Goal: Transaction & Acquisition: Download file/media

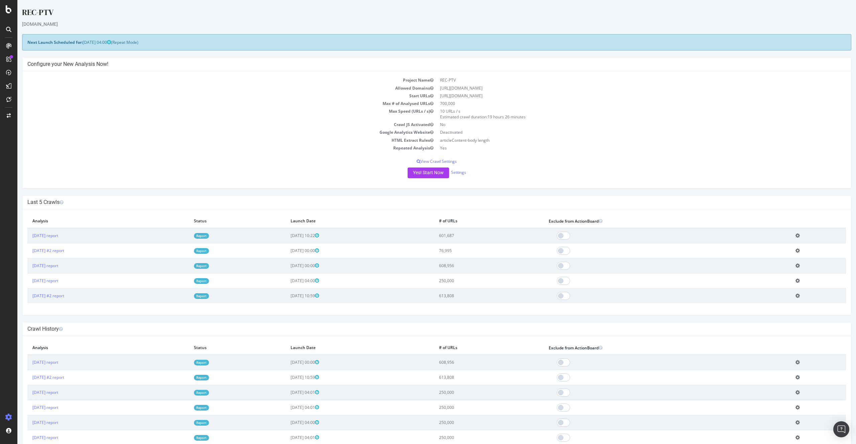
click at [209, 233] on link "Report" at bounding box center [201, 236] width 15 height 6
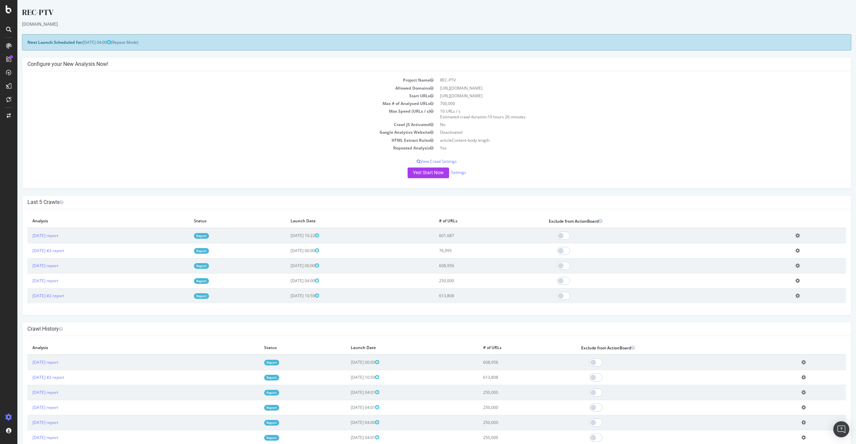
click at [209, 237] on link "Report" at bounding box center [201, 236] width 15 height 6
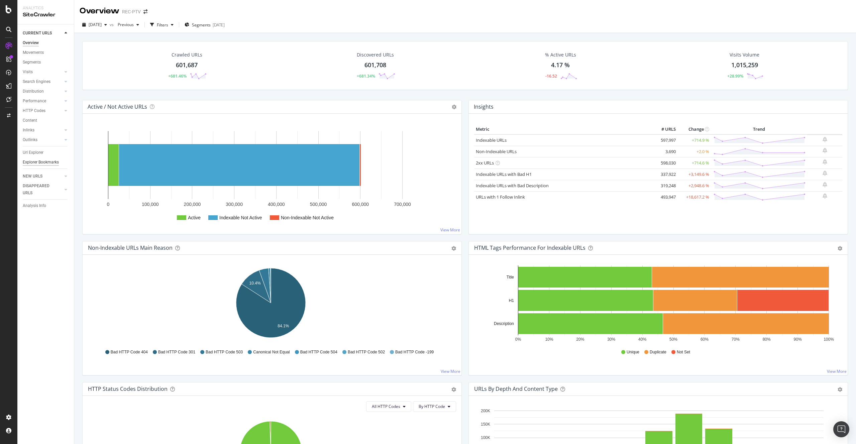
click at [43, 163] on div "Explorer Bookmarks" at bounding box center [41, 162] width 36 height 7
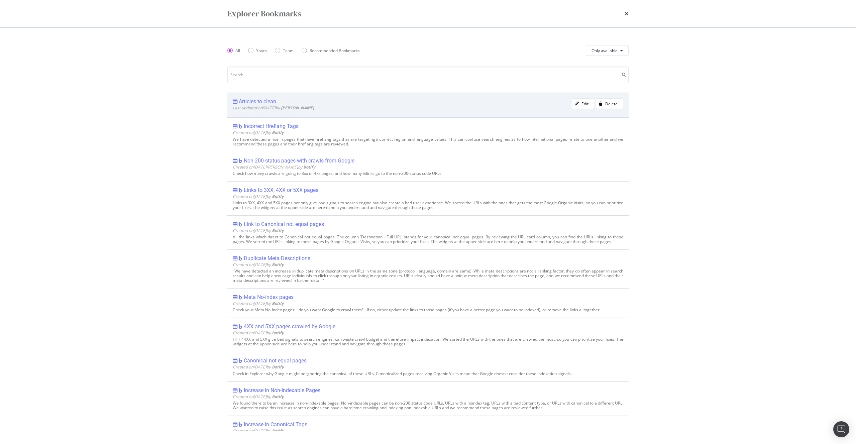
click at [283, 101] on div "Articles to clean" at bounding box center [402, 101] width 339 height 7
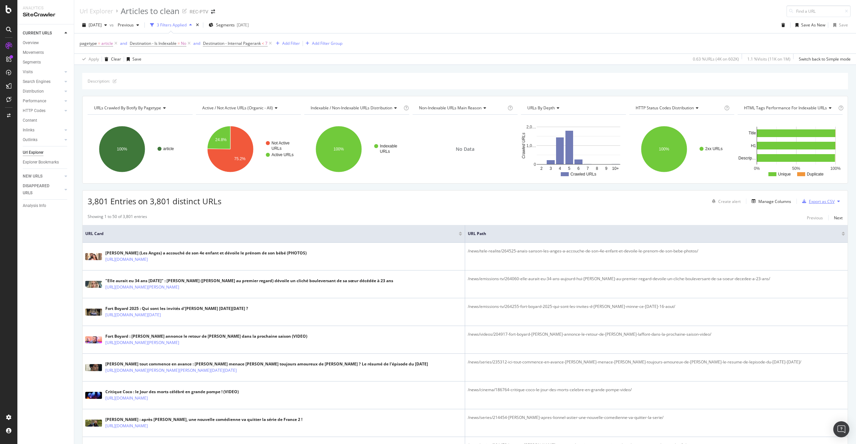
click at [826, 199] on div "Export as CSV" at bounding box center [822, 202] width 26 height 6
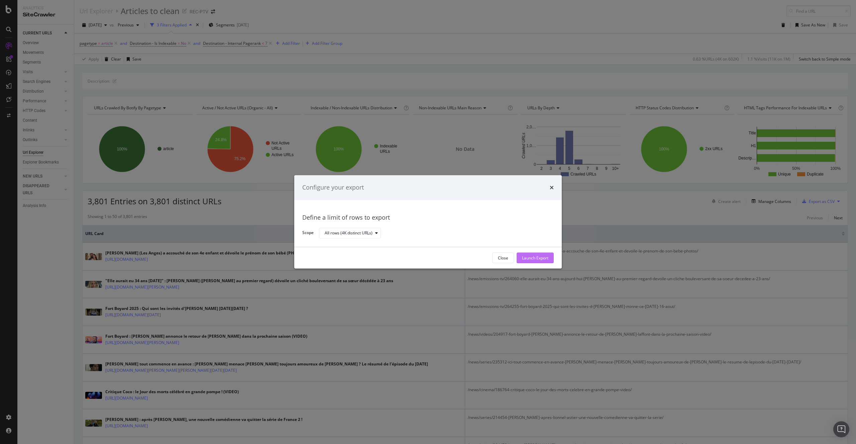
click at [520, 254] on button "Launch Export" at bounding box center [535, 258] width 37 height 11
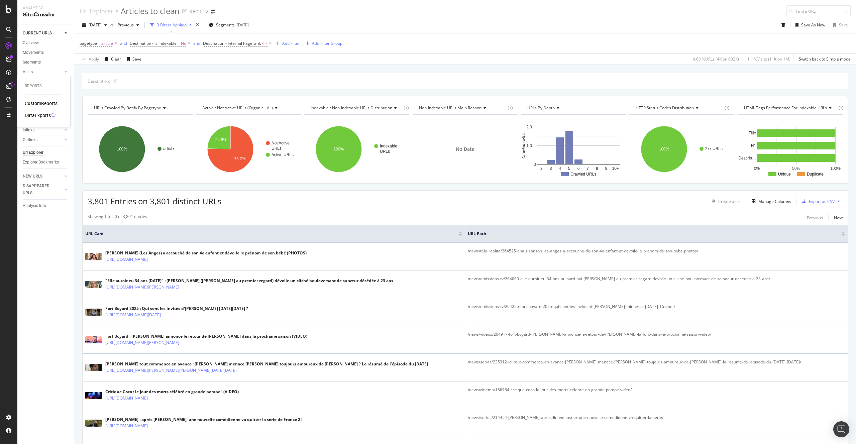
click at [52, 115] on icon at bounding box center [53, 115] width 5 height 5
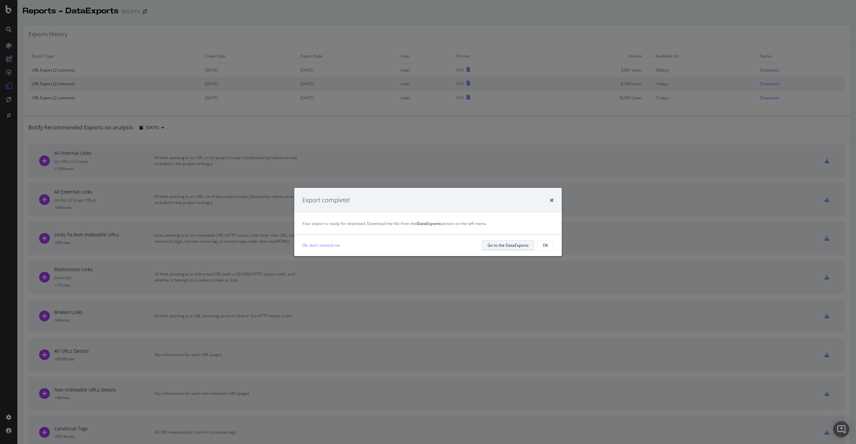
click at [517, 242] on div "Go to the DataExports" at bounding box center [508, 245] width 41 height 6
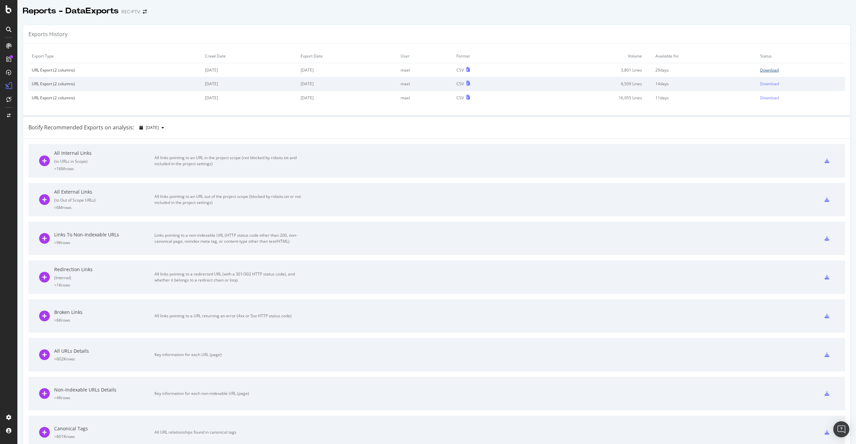
click at [766, 68] on div "Download" at bounding box center [769, 70] width 19 height 6
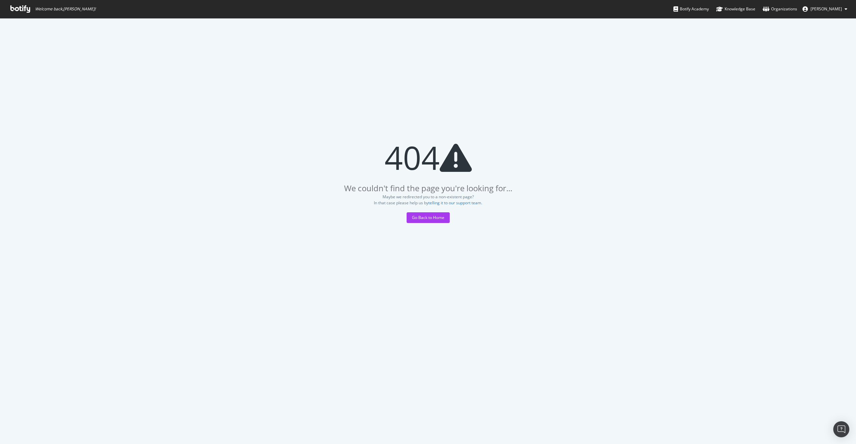
click at [18, 13] on span "Welcome back, [PERSON_NAME] !" at bounding box center [53, 9] width 96 height 18
click at [18, 11] on icon at bounding box center [20, 8] width 20 height 7
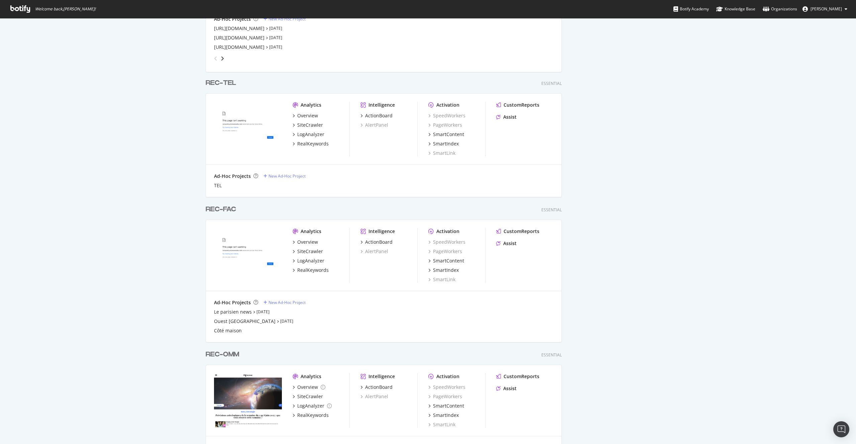
scroll to position [755, 0]
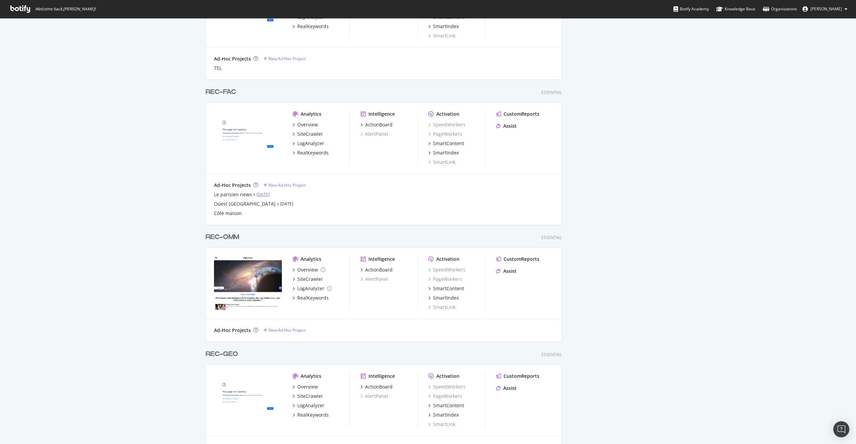
click at [267, 196] on link "[DATE]" at bounding box center [263, 195] width 13 height 6
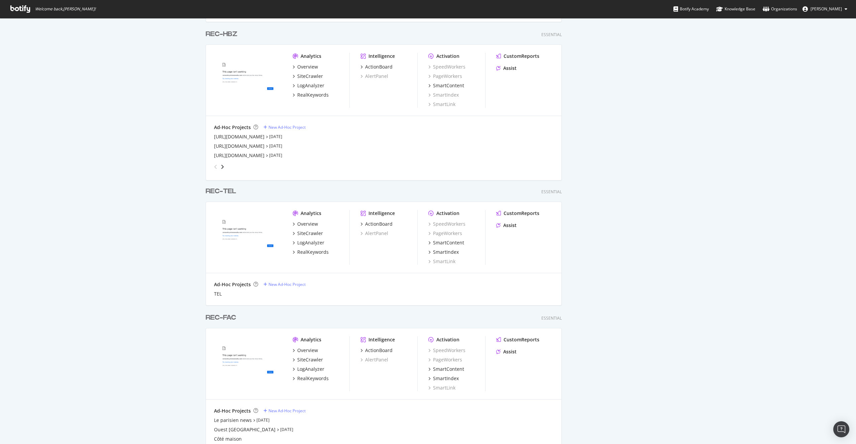
scroll to position [606, 0]
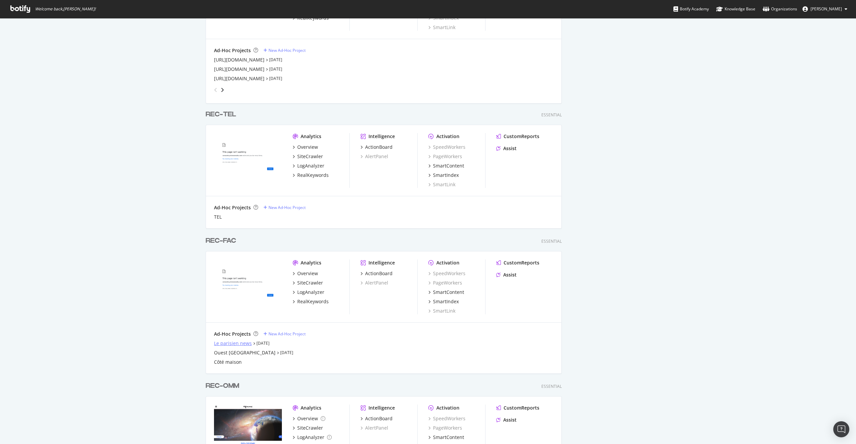
click at [233, 345] on div "Le parisien news" at bounding box center [233, 343] width 38 height 7
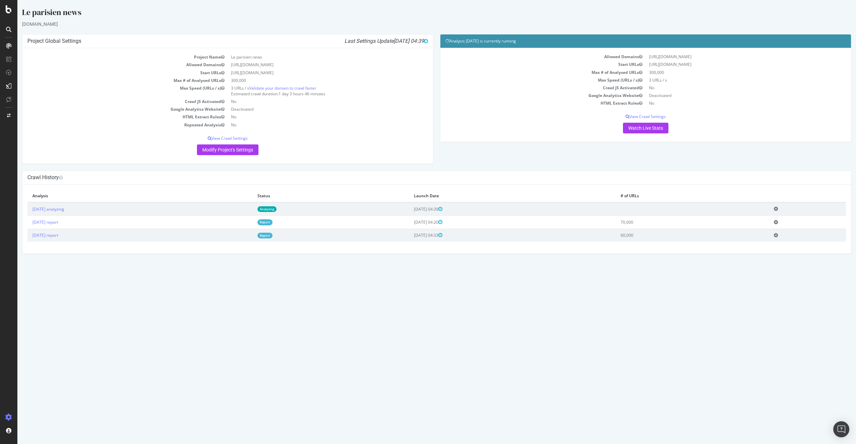
click at [277, 208] on link "Analyzing" at bounding box center [267, 209] width 19 height 6
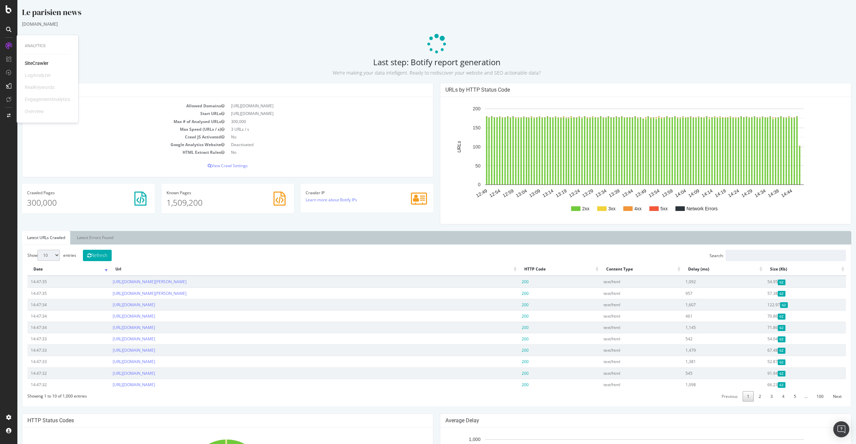
click at [418, 90] on h4 "Analysis Settings" at bounding box center [227, 90] width 401 height 7
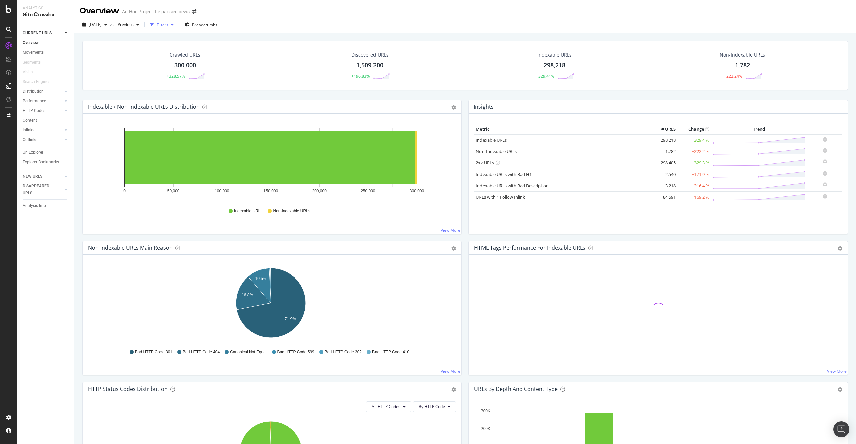
click at [168, 25] on div "Filters" at bounding box center [162, 25] width 11 height 6
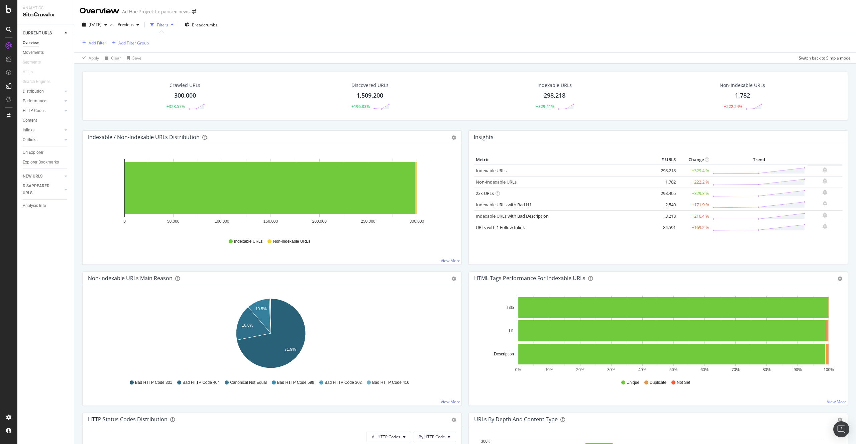
click at [97, 40] on div "Add Filter" at bounding box center [98, 43] width 18 height 6
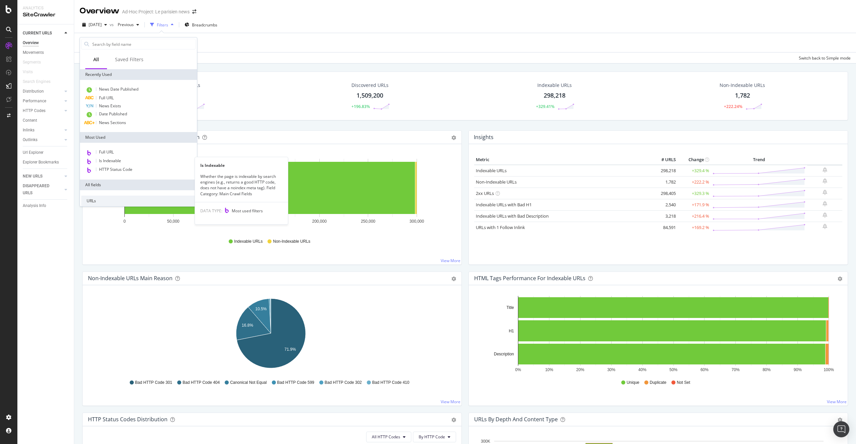
scroll to position [111, 0]
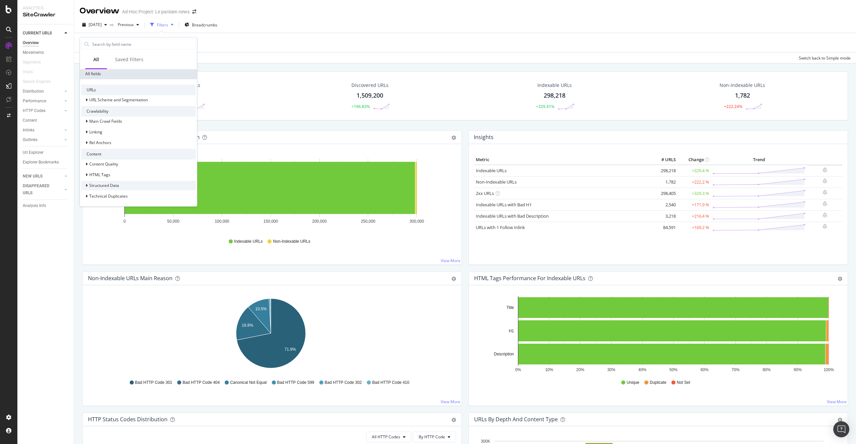
click at [117, 188] on span "Structured Data" at bounding box center [104, 186] width 30 height 6
click at [114, 117] on div "News" at bounding box center [138, 113] width 114 height 9
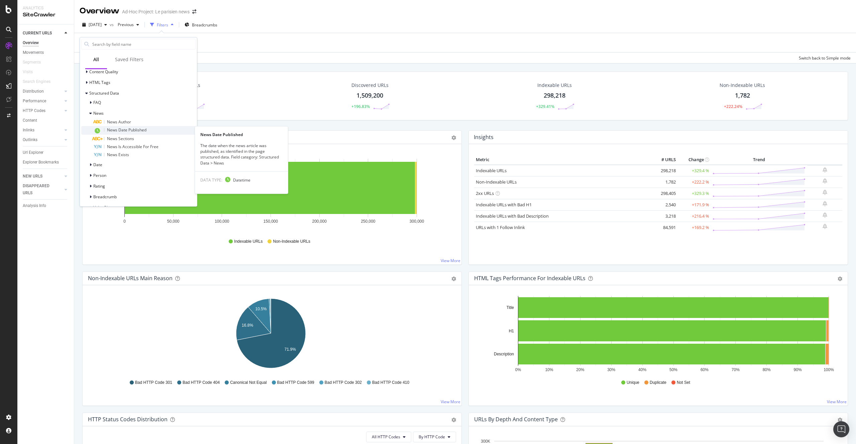
click at [137, 128] on span "News Date Published" at bounding box center [126, 130] width 39 height 6
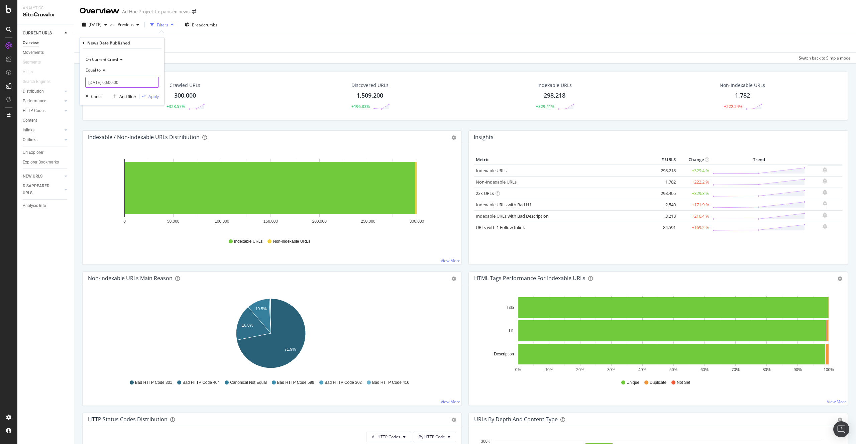
click at [121, 81] on input "2025-08-29 00:00:00" at bounding box center [122, 82] width 74 height 11
click at [96, 67] on span "Equal to" at bounding box center [93, 70] width 15 height 6
click at [112, 161] on div "Exists" at bounding box center [123, 162] width 72 height 9
click at [155, 86] on div "Apply" at bounding box center [154, 85] width 10 height 6
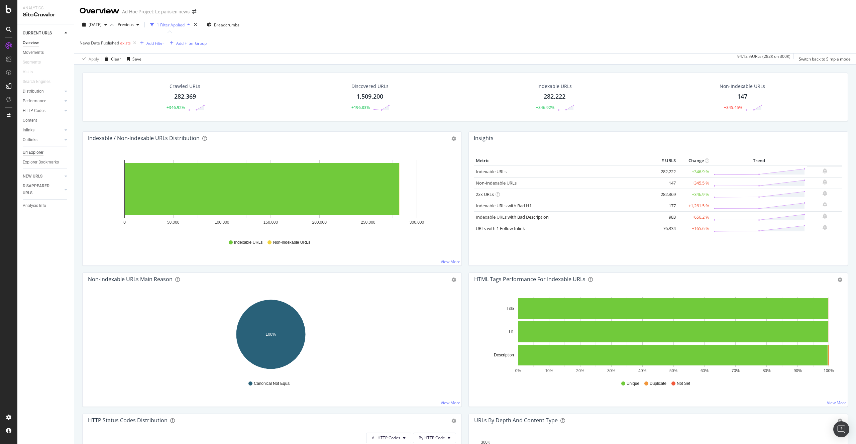
click at [39, 155] on div "Url Explorer" at bounding box center [33, 152] width 21 height 7
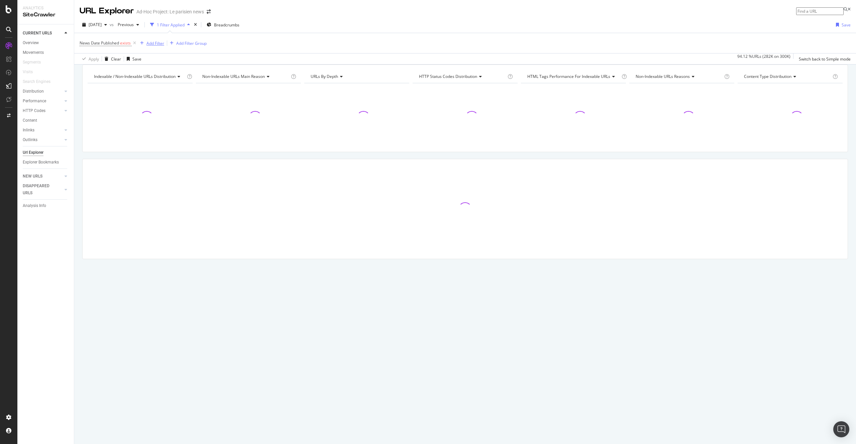
click at [157, 41] on div "Add Filter" at bounding box center [156, 43] width 18 height 6
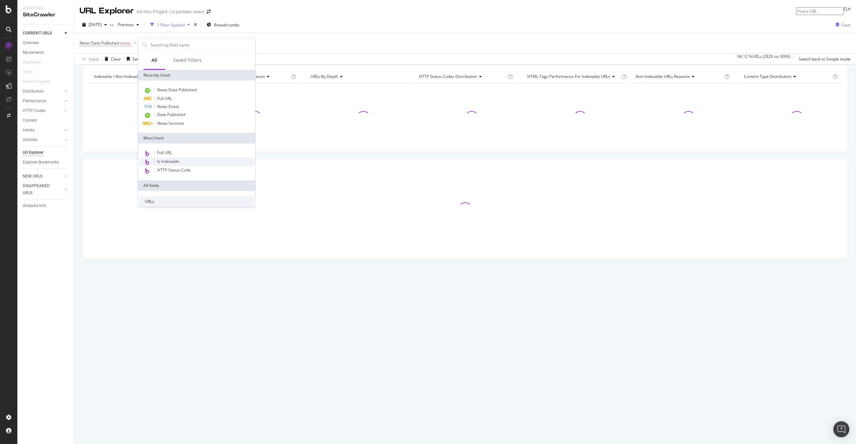
scroll to position [111, 0]
click at [176, 183] on span "Structured Data" at bounding box center [163, 186] width 30 height 6
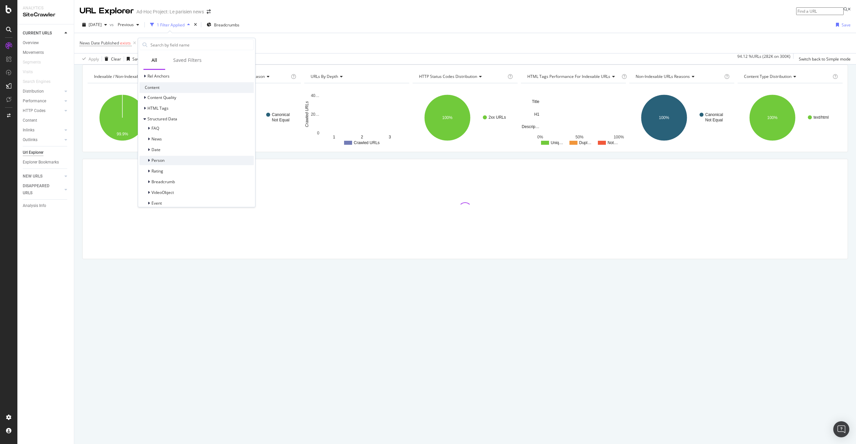
scroll to position [187, 0]
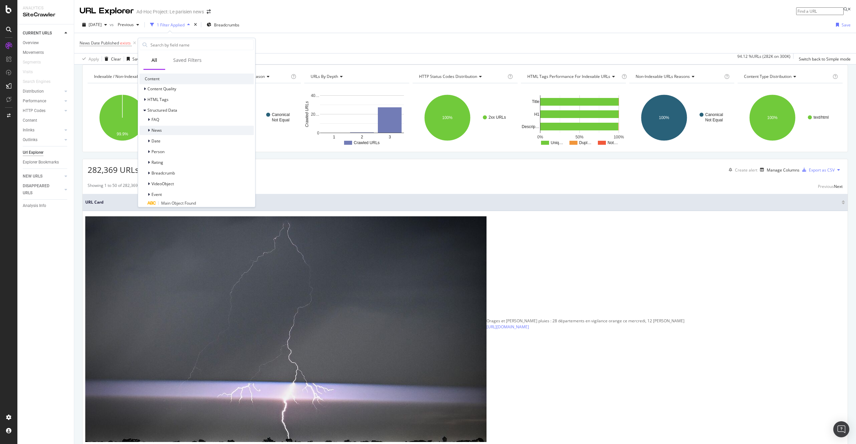
click at [165, 128] on div "News" at bounding box center [196, 130] width 114 height 9
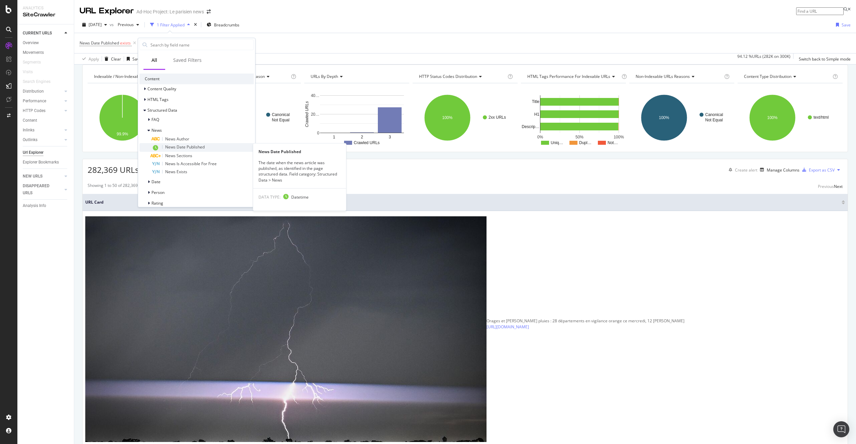
click at [208, 149] on div "News Date Published" at bounding box center [203, 147] width 102 height 9
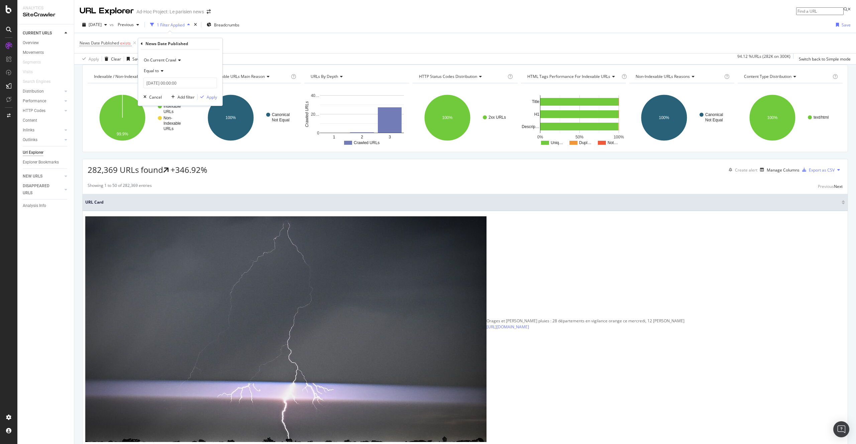
click at [160, 71] on icon at bounding box center [161, 71] width 5 height 4
click at [177, 129] on div "Between" at bounding box center [181, 128] width 72 height 9
click at [161, 84] on input "2025-08-28 00:00:00" at bounding box center [180, 83] width 74 height 11
click at [157, 147] on div "17" at bounding box center [152, 145] width 11 height 9
type input "2025-08-17 00:00:00"
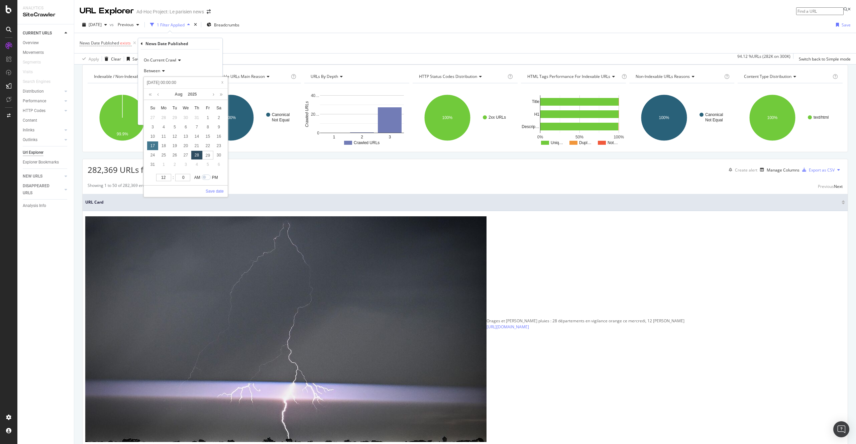
type input "2025-08-17 00:00:00"
click at [221, 192] on link "Save date" at bounding box center [215, 191] width 18 height 6
click at [163, 96] on div "2025-08-17 00:00:00 and 2025-08-29 00:00:00" at bounding box center [180, 93] width 74 height 30
click at [164, 100] on input "2025-08-29 00:00:00" at bounding box center [180, 102] width 74 height 11
click at [153, 174] on div "24" at bounding box center [152, 174] width 11 height 9
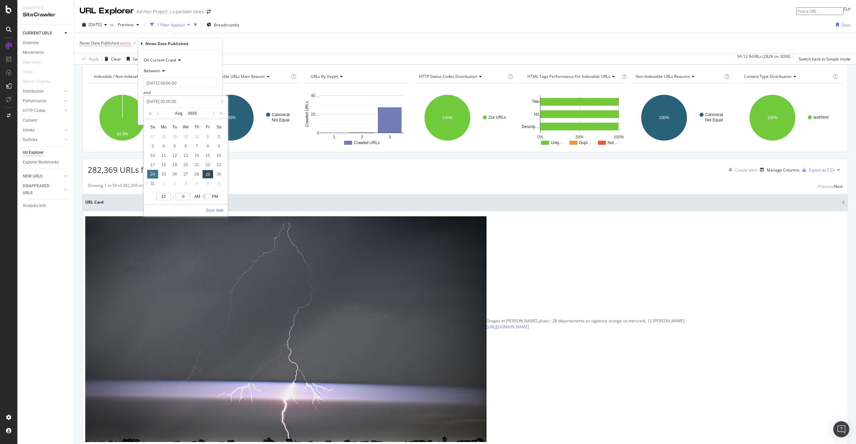
type input "2025-08-24 00:00:00"
click at [218, 210] on link "Save date" at bounding box center [215, 210] width 18 height 6
click at [210, 117] on div "Apply" at bounding box center [212, 116] width 10 height 6
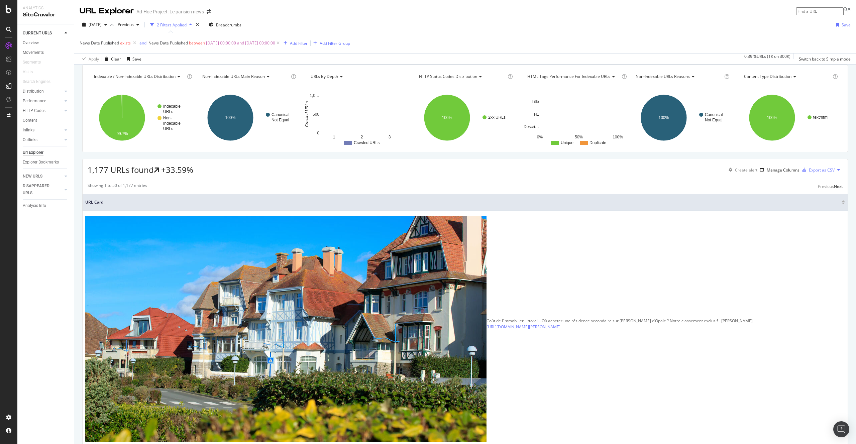
click at [275, 45] on span "2025-08-17 00:00:00 and 2025-08-24 00:00:00" at bounding box center [240, 42] width 69 height 9
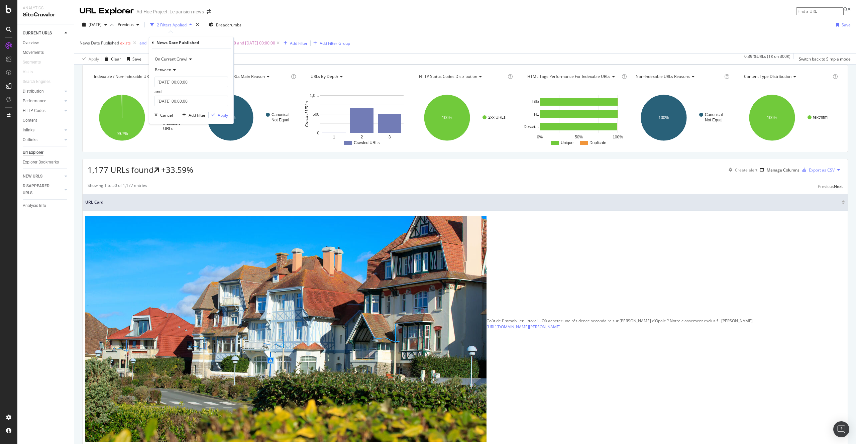
click at [279, 58] on div "Apply Clear Save 0.39 % URLs ( 1K on 300K ) Switch back to Simple mode" at bounding box center [465, 58] width 782 height 11
click at [233, 24] on span "Breadcrumbs" at bounding box center [228, 25] width 25 height 6
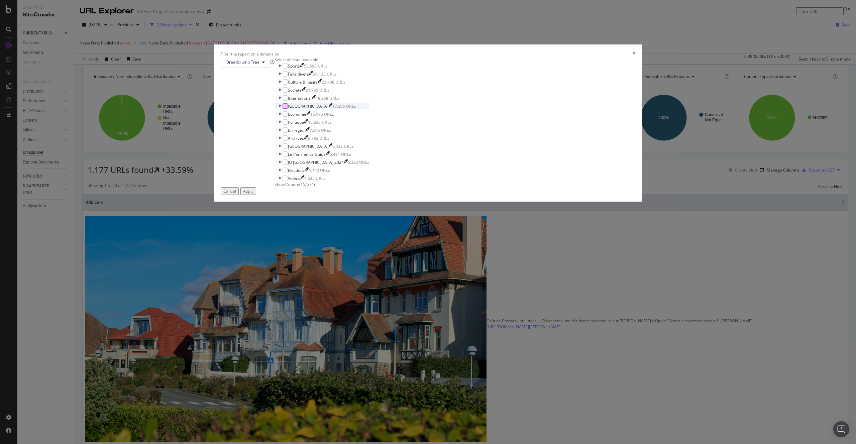
scroll to position [6, 0]
click at [299, 187] on span "Show 15 more" at bounding box center [287, 185] width 25 height 6
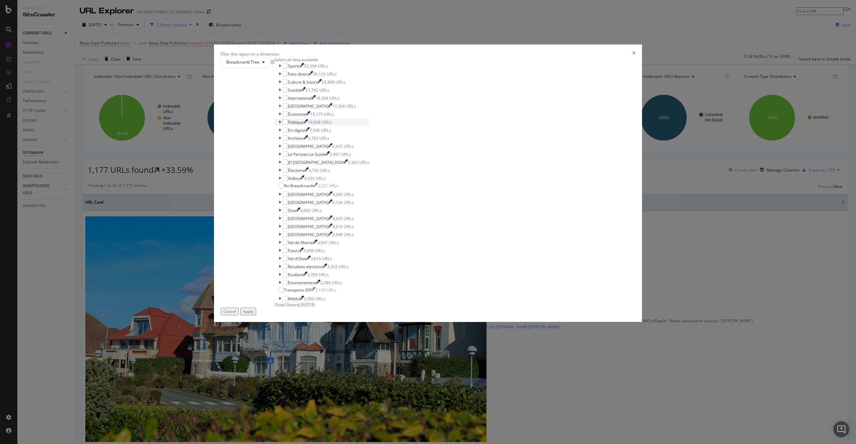
scroll to position [92, 0]
click at [288, 157] on div "modal" at bounding box center [285, 154] width 5 height 5
click at [254, 314] on div "Apply" at bounding box center [248, 312] width 10 height 6
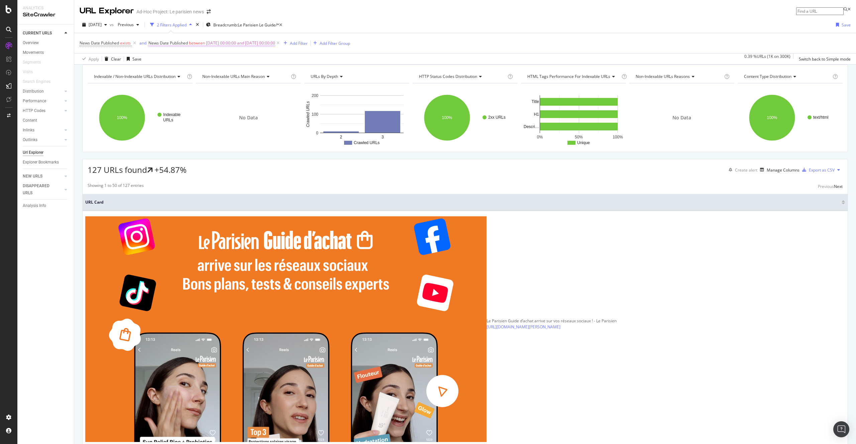
click at [219, 44] on span "2025-08-17 00:00:00 and 2025-08-24 00:00:00" at bounding box center [240, 42] width 69 height 9
click at [177, 80] on input "2025-08-17 00:00:00" at bounding box center [192, 82] width 74 height 11
click at [218, 117] on div "1" at bounding box center [218, 116] width 11 height 9
type input "2025-08-01 00:00:00"
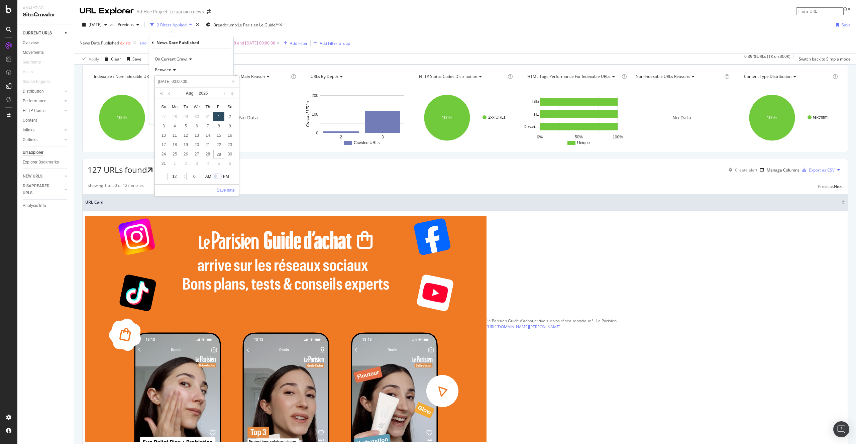
click at [228, 189] on link "Save date" at bounding box center [226, 190] width 18 height 6
click at [214, 113] on icon "button" at bounding box center [213, 115] width 4 height 4
click at [282, 24] on icon at bounding box center [280, 25] width 3 height 4
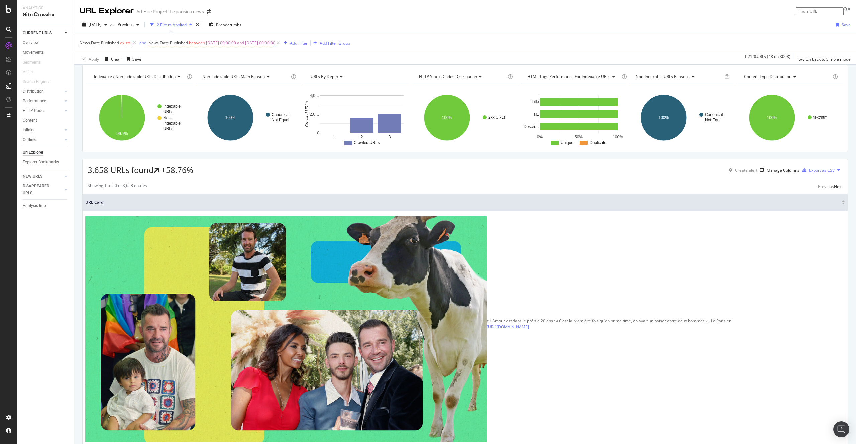
click at [211, 42] on span "2025-08-01 00:00:00 and 2025-08-24 00:00:00" at bounding box center [240, 42] width 69 height 9
click at [174, 83] on input "2025-08-01 00:00:00" at bounding box center [192, 82] width 74 height 11
click at [171, 94] on link at bounding box center [169, 93] width 5 height 11
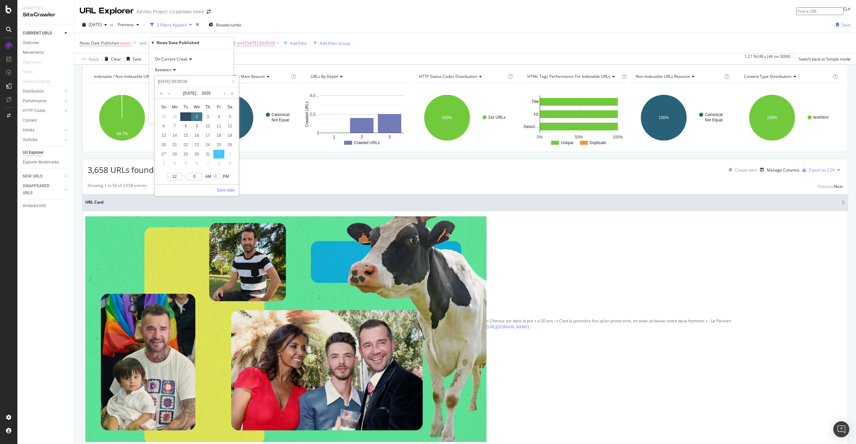
click at [191, 114] on div "2" at bounding box center [196, 116] width 11 height 9
type input "2025-07-02 00:00:00"
click at [188, 114] on div "1" at bounding box center [185, 116] width 11 height 9
type input "2025-07-01 00:00:00"
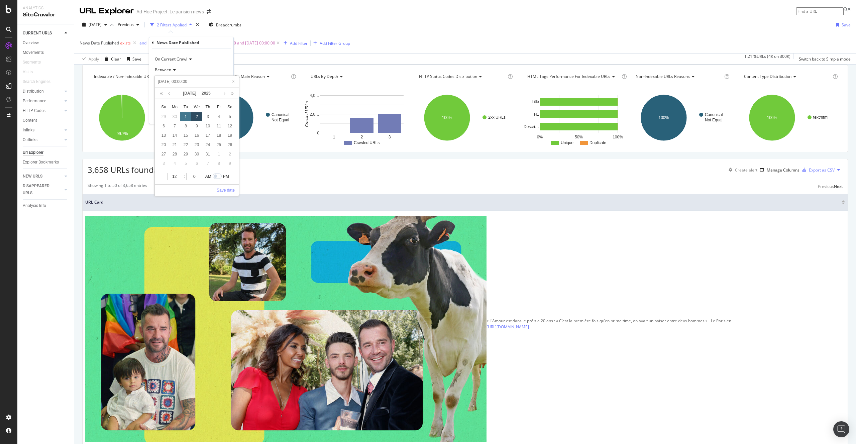
type input "2025-07-01 00:00:00"
click at [188, 114] on div "1" at bounding box center [185, 116] width 11 height 9
click at [215, 192] on div "12 : 0 AM PM Save date" at bounding box center [197, 184] width 84 height 24
click at [221, 191] on link "Save date" at bounding box center [226, 190] width 18 height 6
click at [172, 105] on input "2025-08-24 00:00:00" at bounding box center [192, 101] width 74 height 11
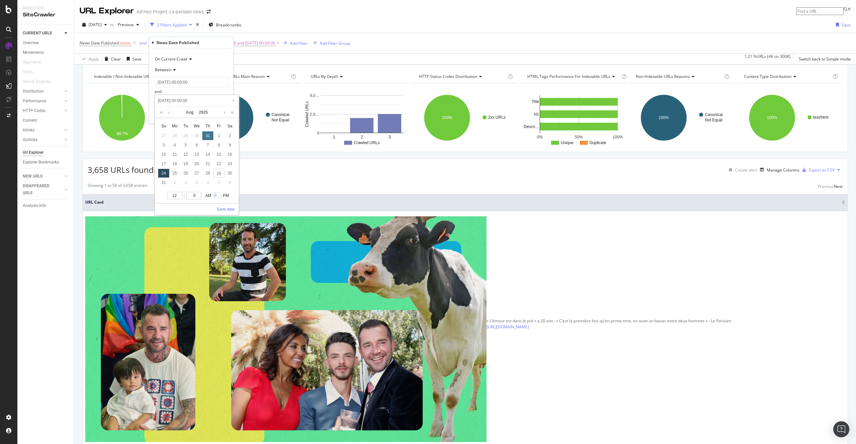
click at [212, 136] on div "31" at bounding box center [207, 135] width 11 height 9
type input "2025-07-31 00:00:00"
click at [214, 136] on div "4" at bounding box center [218, 135] width 11 height 9
type input "2025-07-04 00:00:00"
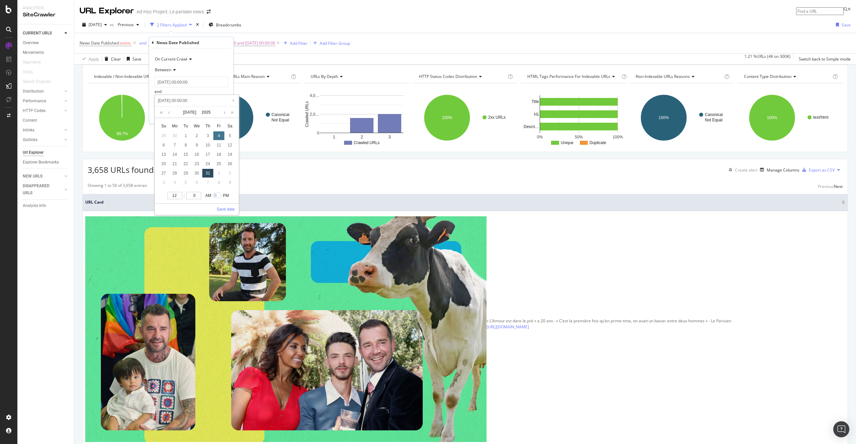
type input "2025-07-04 00:00:00"
click at [184, 135] on div "1" at bounding box center [185, 135] width 11 height 9
type input "2025-07-01 00:00:00"
click at [225, 112] on link at bounding box center [224, 112] width 5 height 11
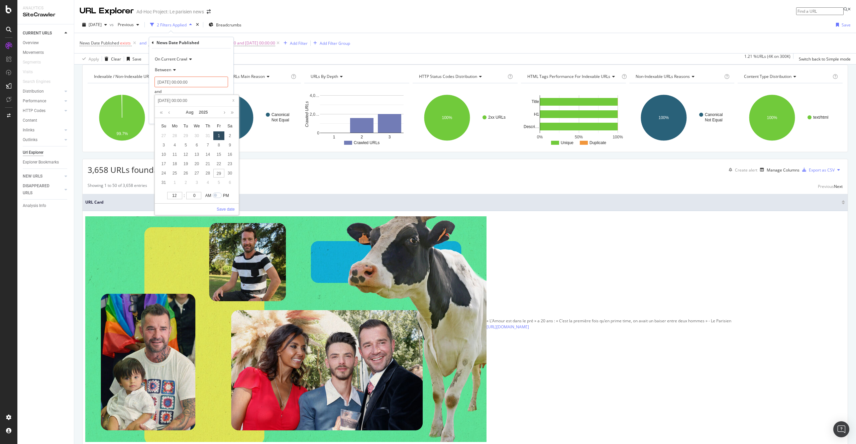
click at [215, 133] on div "1" at bounding box center [218, 135] width 11 height 9
type input "2025-08-01 00:00:00"
click at [217, 207] on link "Save date" at bounding box center [226, 209] width 18 height 6
click at [226, 115] on div "Apply" at bounding box center [223, 115] width 10 height 6
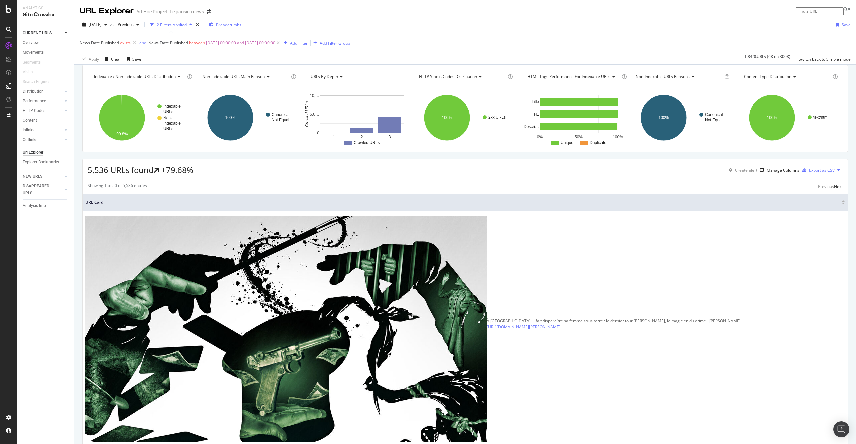
click at [232, 25] on span "Breadcrumbs" at bounding box center [228, 25] width 25 height 6
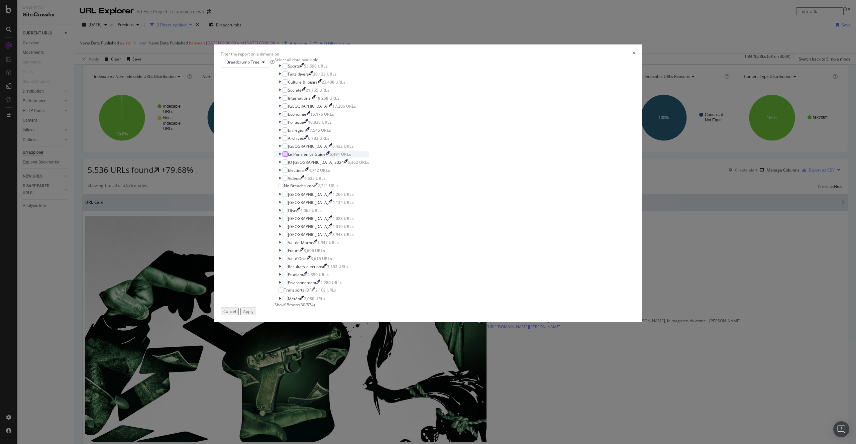
click at [288, 157] on div "modal" at bounding box center [285, 154] width 5 height 5
click at [254, 312] on div "Apply" at bounding box center [248, 312] width 10 height 6
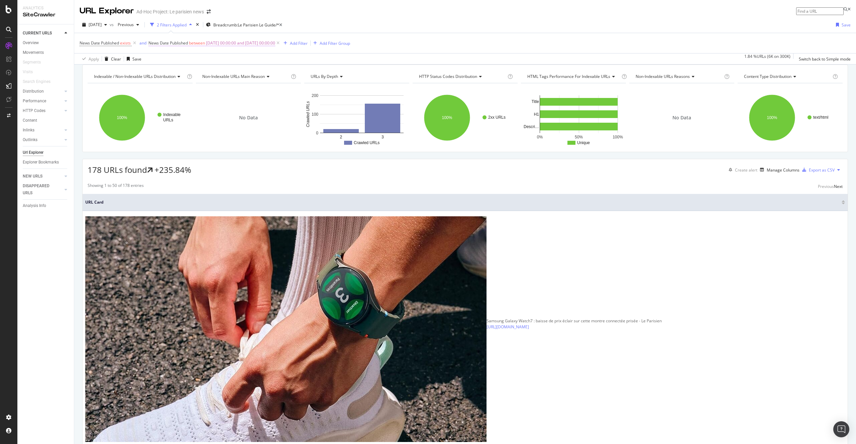
click at [191, 41] on span "between" at bounding box center [197, 43] width 16 height 6
click at [172, 82] on input "2025-07-01 00:00:00" at bounding box center [192, 82] width 74 height 11
click at [173, 81] on input "2025-07-01 00:00:00" at bounding box center [197, 81] width 80 height 7
type input "2025-0-01 00:00:00"
type input "2025-06-01 00:00:00"
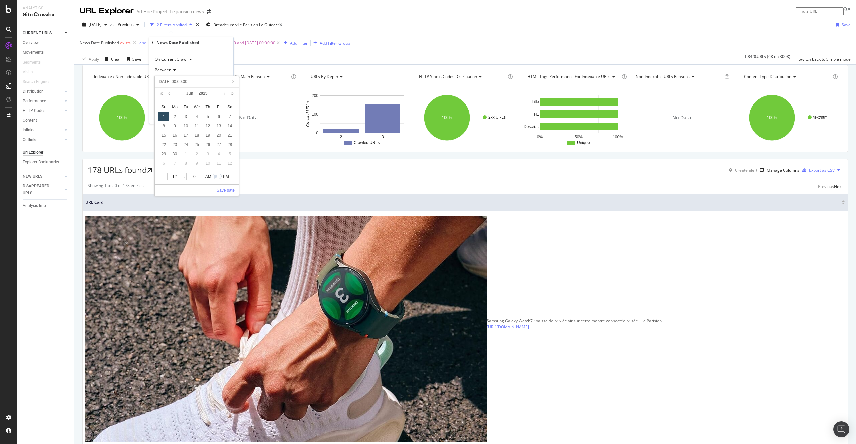
type input "2025-06-01 00:00:00"
click at [225, 190] on link "Save date" at bounding box center [226, 190] width 18 height 6
click at [180, 104] on input "2025-08-01 00:00:00" at bounding box center [192, 101] width 74 height 11
click at [173, 101] on input "2025-08-01 00:00:00" at bounding box center [197, 100] width 80 height 7
type input "2025-0-01 00:00:00"
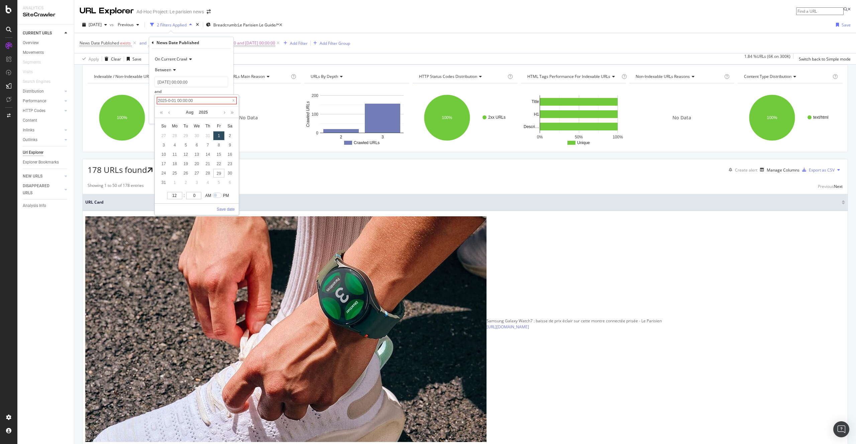
type input "2025-07-01 00:00:00"
click at [230, 211] on link "Save date" at bounding box center [226, 209] width 18 height 6
click at [225, 112] on div "Apply" at bounding box center [223, 115] width 10 height 6
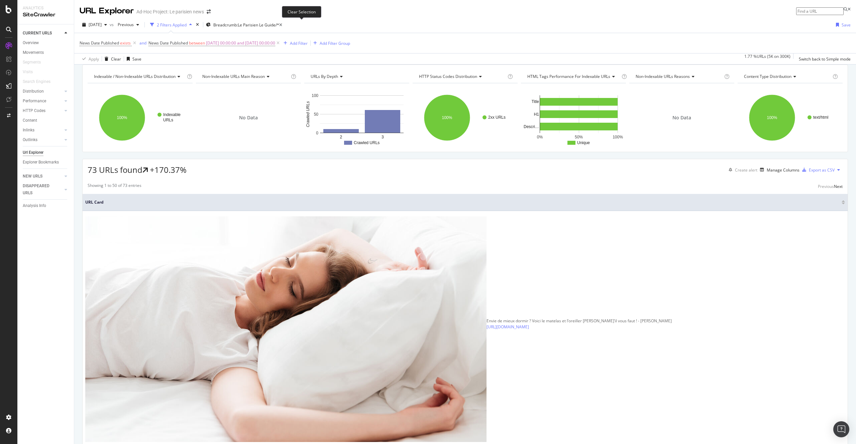
click at [282, 25] on icon at bounding box center [280, 25] width 3 height 4
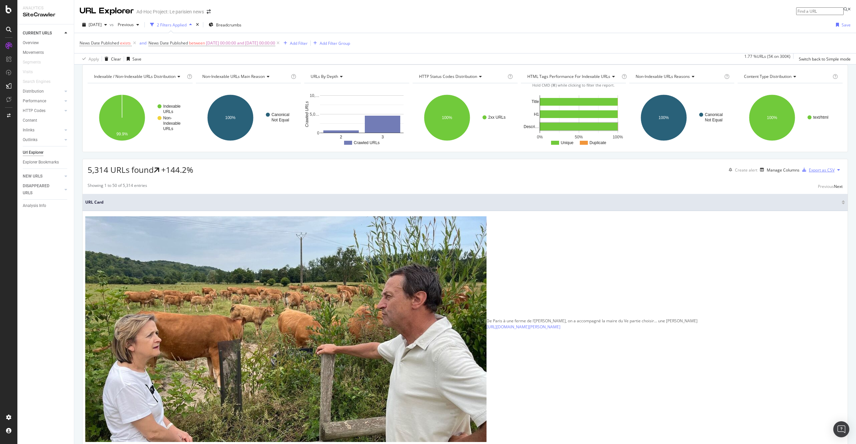
click at [820, 173] on div "Export as CSV" at bounding box center [822, 170] width 26 height 6
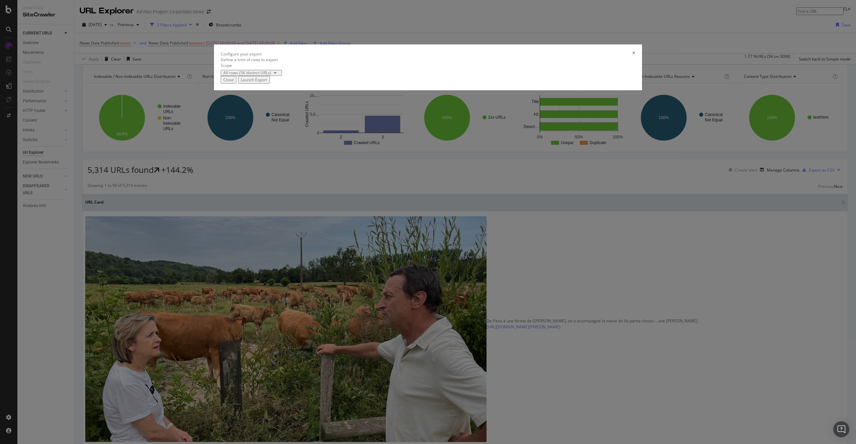
click at [267, 83] on div "Launch Export" at bounding box center [254, 80] width 26 height 6
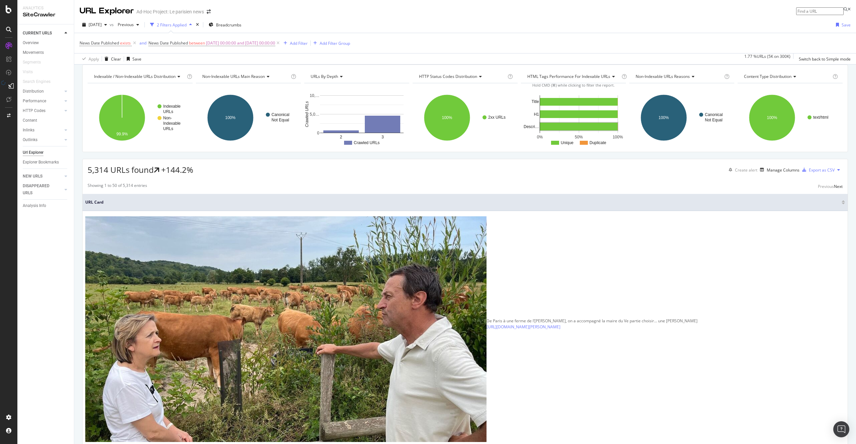
click at [6, 83] on icon at bounding box center [3, 85] width 6 height 11
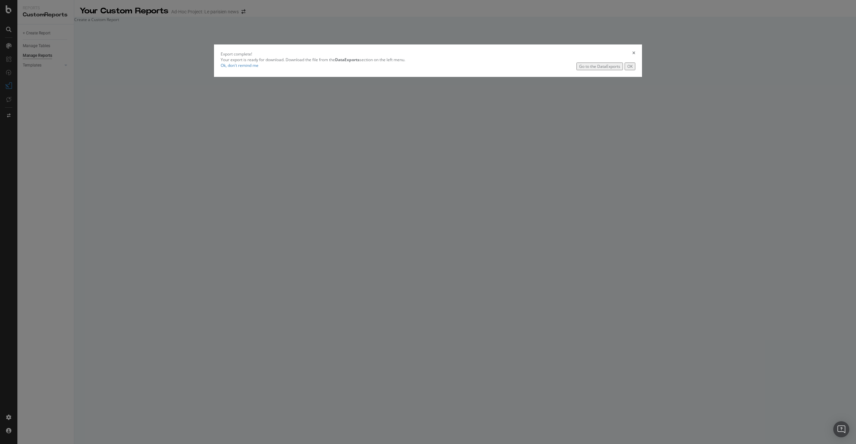
click at [625, 70] on button "OK" at bounding box center [630, 67] width 11 height 8
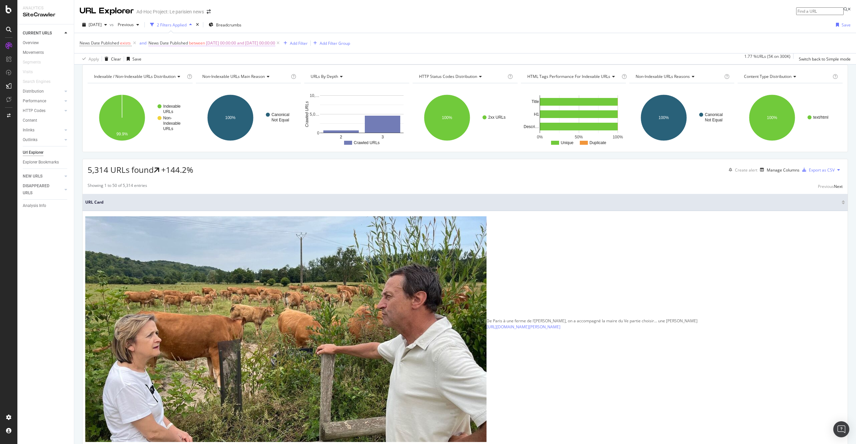
click at [260, 43] on span "2025-06-01 00:00:00 and 2025-07-01 00:00:00" at bounding box center [240, 42] width 69 height 9
click at [191, 86] on input "2025-06-01 00:00:00" at bounding box center [192, 82] width 74 height 11
click at [168, 93] on link at bounding box center [169, 93] width 5 height 11
click at [209, 115] on div "1" at bounding box center [207, 116] width 11 height 9
type input "2025-05-01 00:00:00"
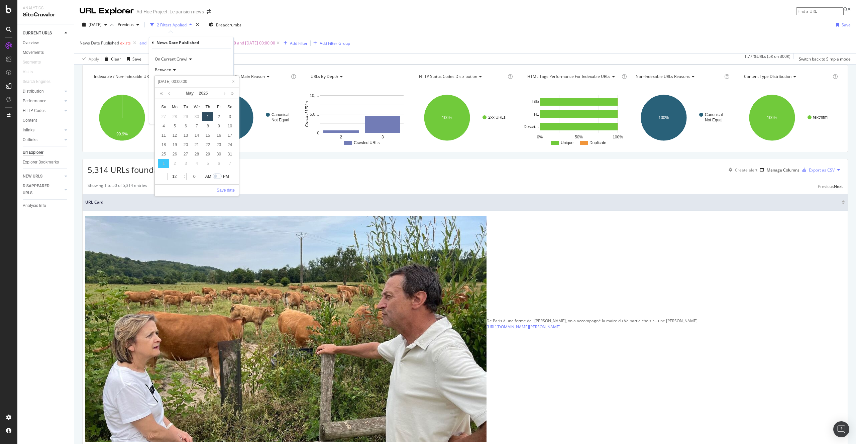
type input "2025-05-01 00:00:00"
click at [229, 186] on div "12 : 0 AM PM Save date" at bounding box center [197, 184] width 84 height 24
click at [229, 187] on link "Save date" at bounding box center [226, 190] width 18 height 6
click at [185, 100] on input "2025-07-01 00:00:00" at bounding box center [192, 101] width 74 height 11
click at [233, 100] on span at bounding box center [233, 100] width 7 height 7
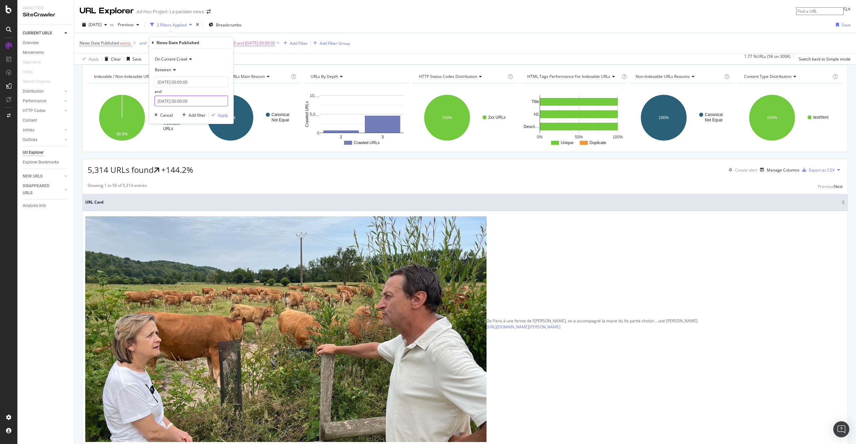
drag, startPoint x: 207, startPoint y: 104, endPoint x: 145, endPoint y: 95, distance: 61.8
click at [142, 95] on body "Analytics SiteCrawler CURRENT URLS Overview Movements Segments Visits Search En…" at bounding box center [428, 222] width 856 height 444
click at [165, 100] on input "2025-07-01 00:00:00" at bounding box center [192, 101] width 74 height 11
click at [223, 113] on link at bounding box center [224, 112] width 5 height 11
click at [216, 174] on div "29" at bounding box center [218, 173] width 11 height 9
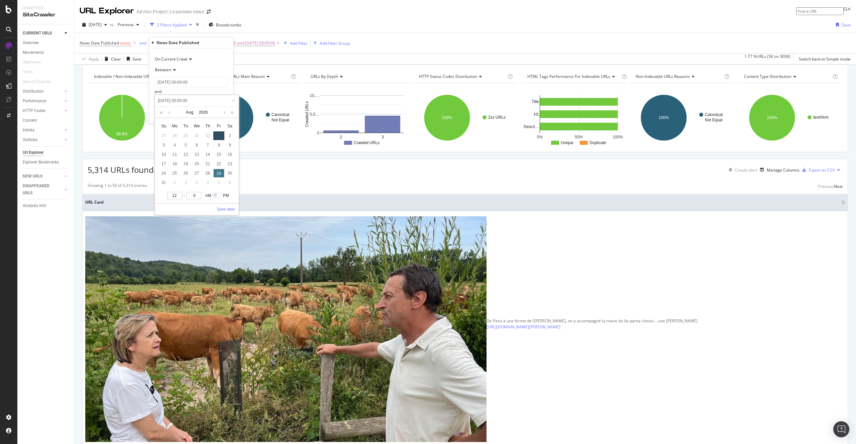
type input "2025-08-29 00:00:00"
click at [228, 210] on link "Save date" at bounding box center [226, 209] width 18 height 6
click at [224, 117] on div "Apply" at bounding box center [223, 115] width 10 height 6
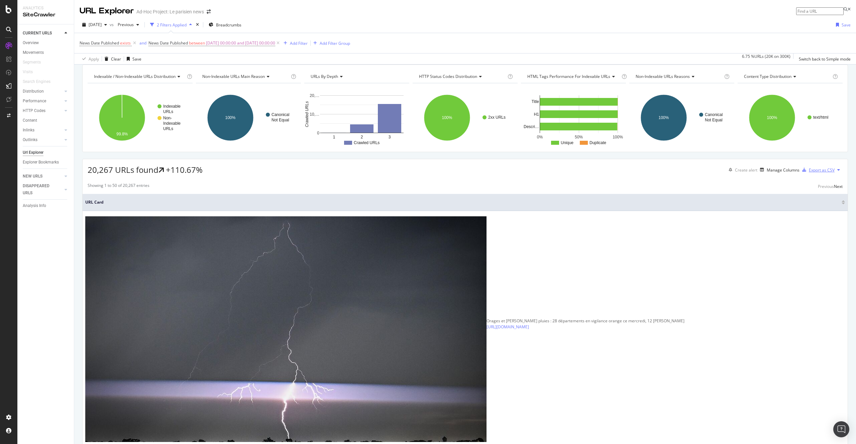
click at [825, 173] on div "Export as CSV" at bounding box center [822, 170] width 26 height 6
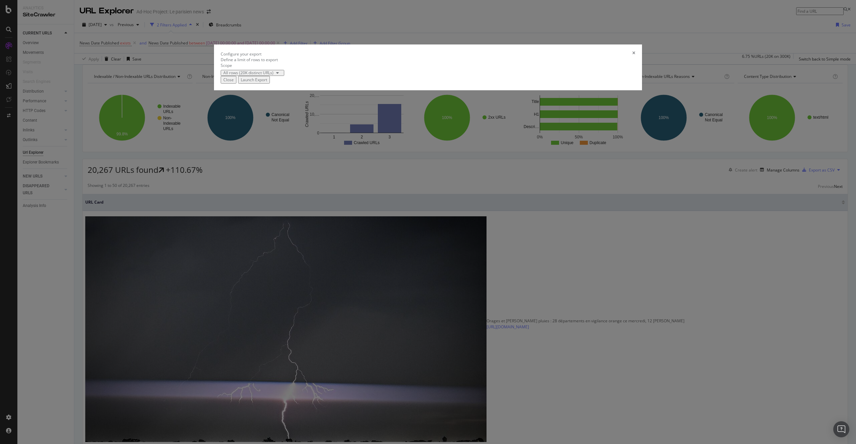
click at [538, 84] on div "Close Launch Export" at bounding box center [428, 80] width 415 height 8
click at [267, 83] on div "Launch Export" at bounding box center [254, 80] width 26 height 6
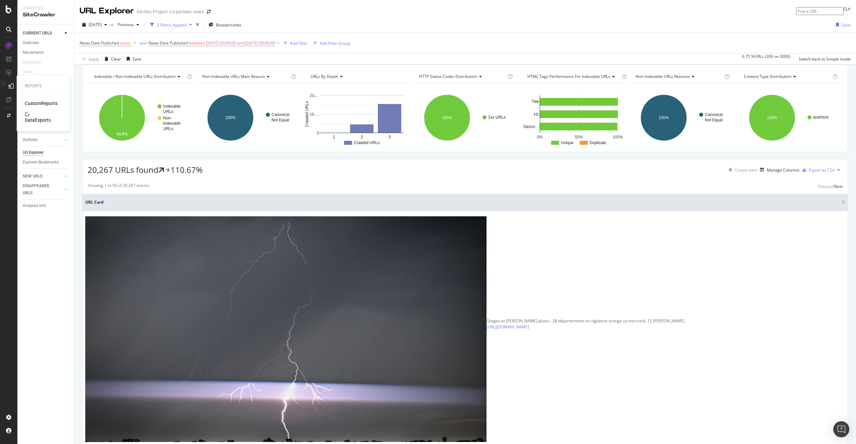
click at [43, 117] on div "DataExports" at bounding box center [38, 120] width 26 height 7
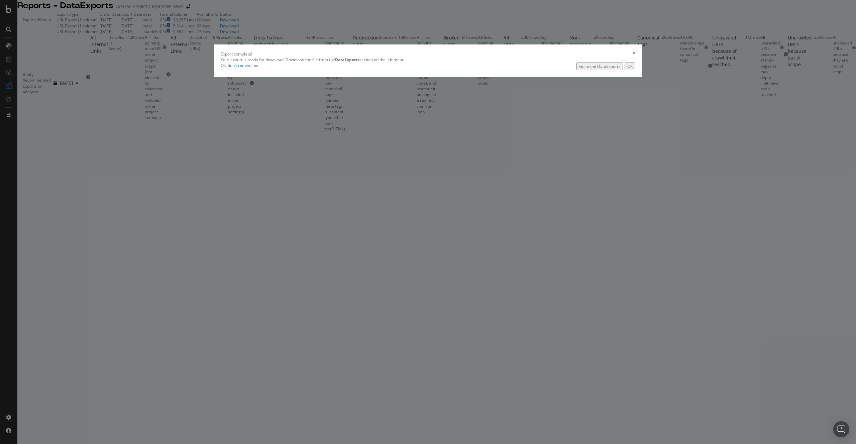
click at [627, 69] on div "OK" at bounding box center [629, 67] width 5 height 6
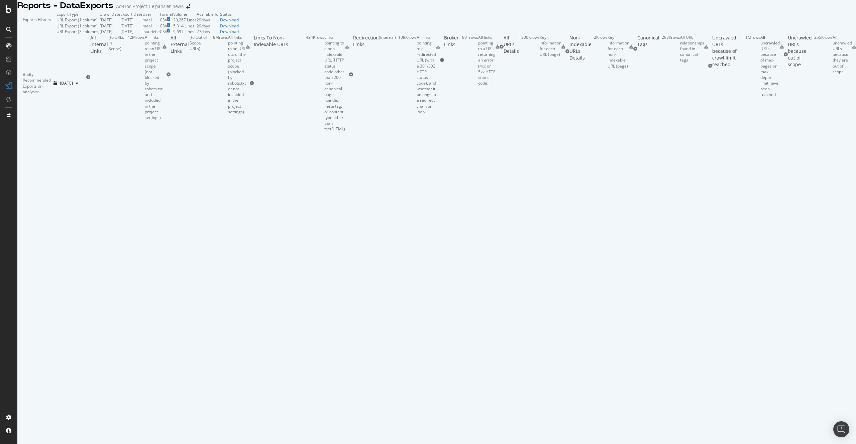
click at [220, 23] on td "29 days" at bounding box center [208, 20] width 23 height 6
click at [239, 23] on div "Download" at bounding box center [229, 20] width 19 height 6
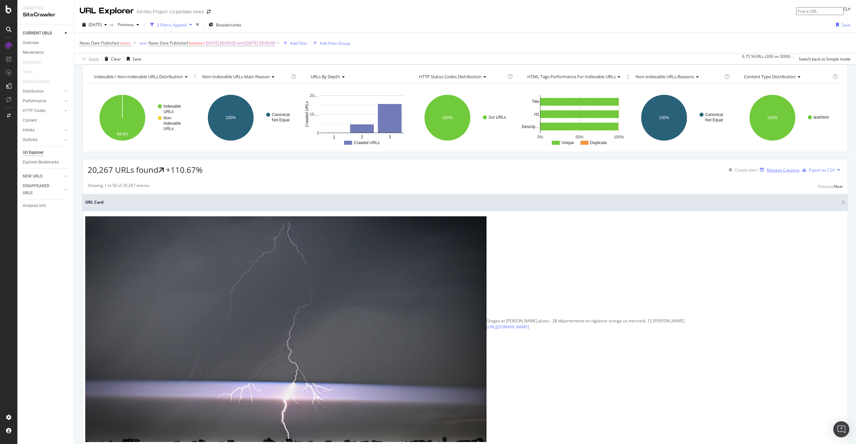
click at [776, 173] on div "Manage Columns" at bounding box center [783, 170] width 33 height 6
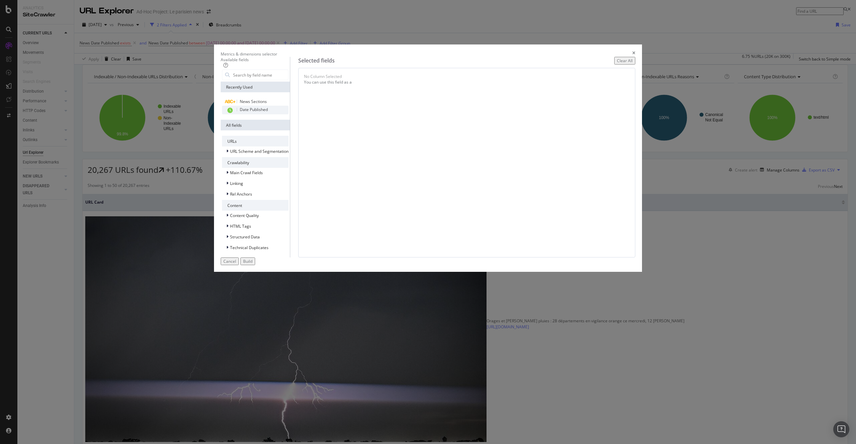
click at [289, 114] on div "Date Published" at bounding box center [255, 110] width 67 height 9
click at [253, 264] on div "Build" at bounding box center [247, 262] width 9 height 6
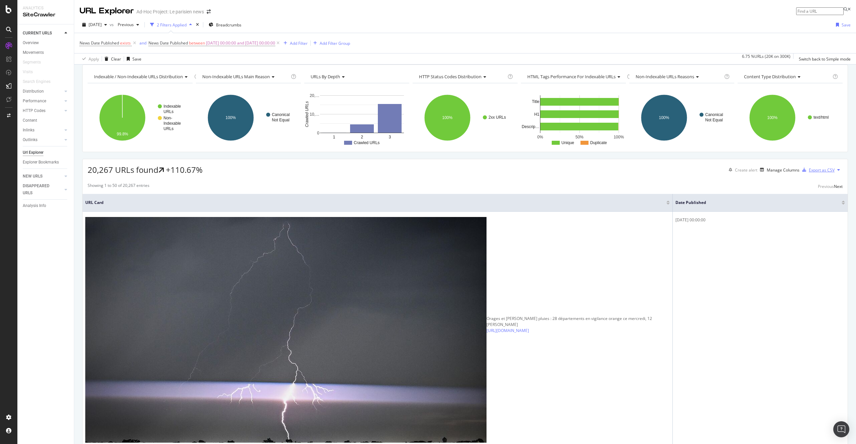
click at [818, 173] on div "Export as CSV" at bounding box center [822, 170] width 26 height 6
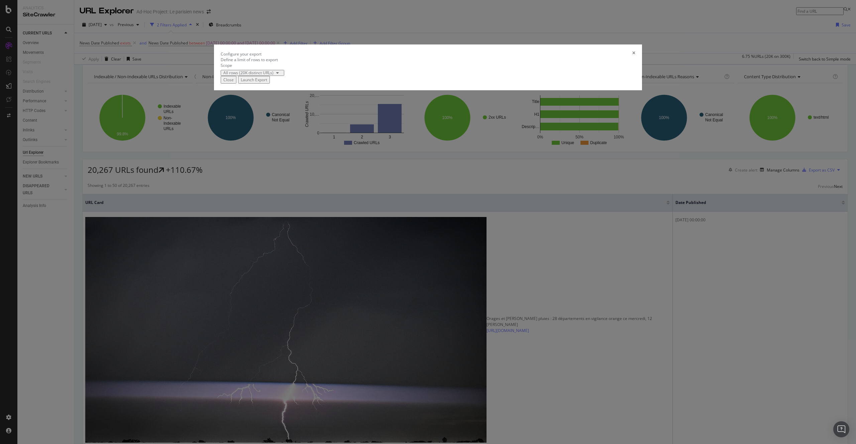
click at [267, 83] on div "Launch Export" at bounding box center [254, 80] width 26 height 6
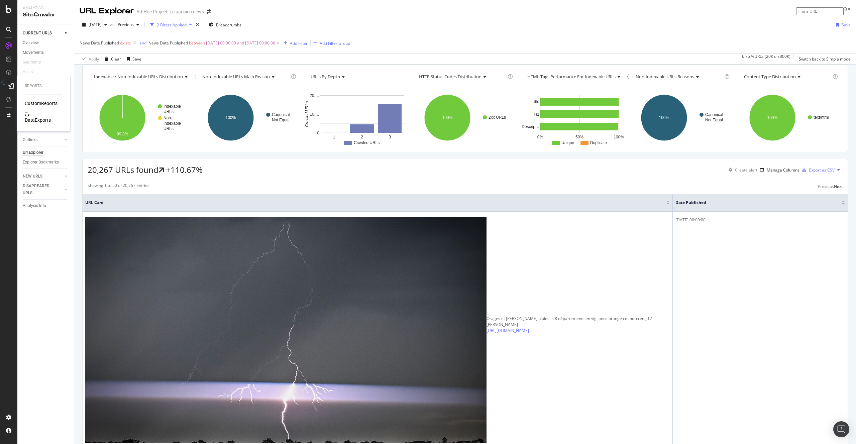
click at [36, 117] on div "DataExports" at bounding box center [38, 120] width 26 height 7
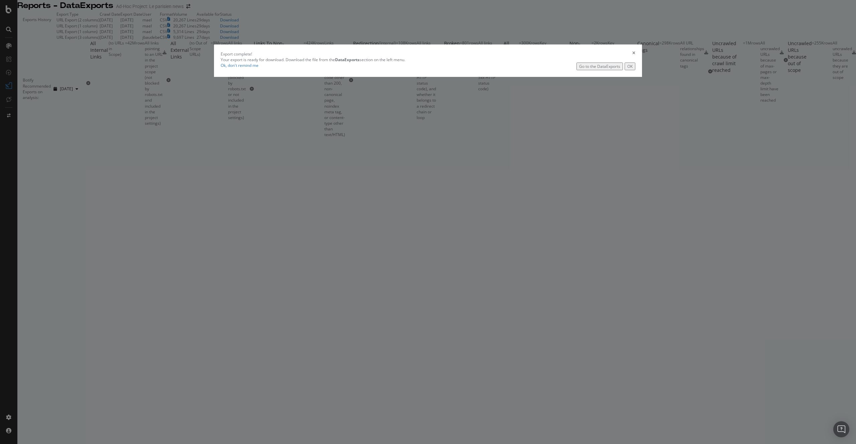
click at [579, 69] on div "Go to the DataExports" at bounding box center [599, 67] width 41 height 6
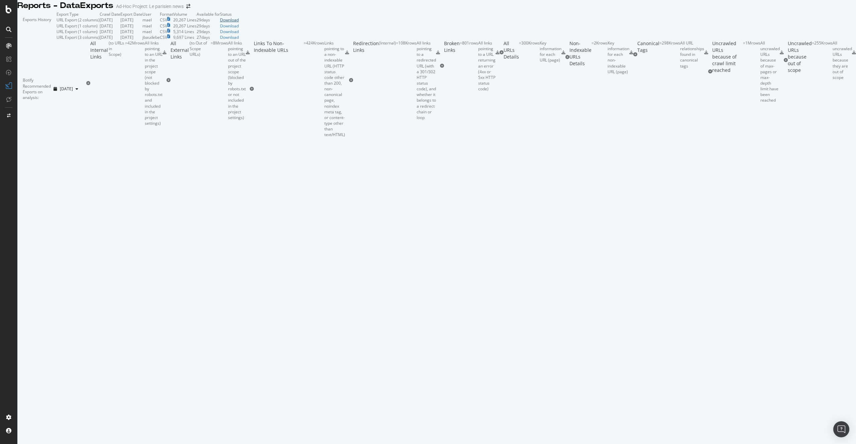
click at [239, 23] on div "Download" at bounding box center [229, 20] width 19 height 6
